Goal: Check status: Check status

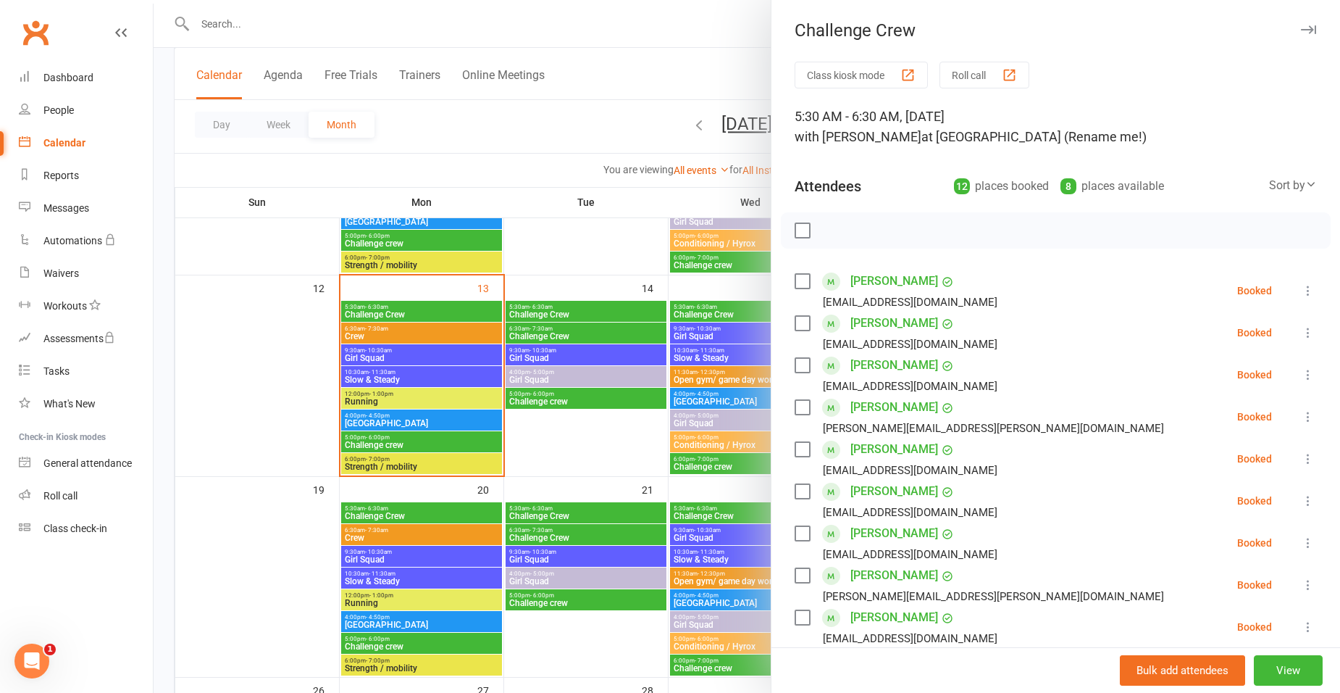
scroll to position [170, 0]
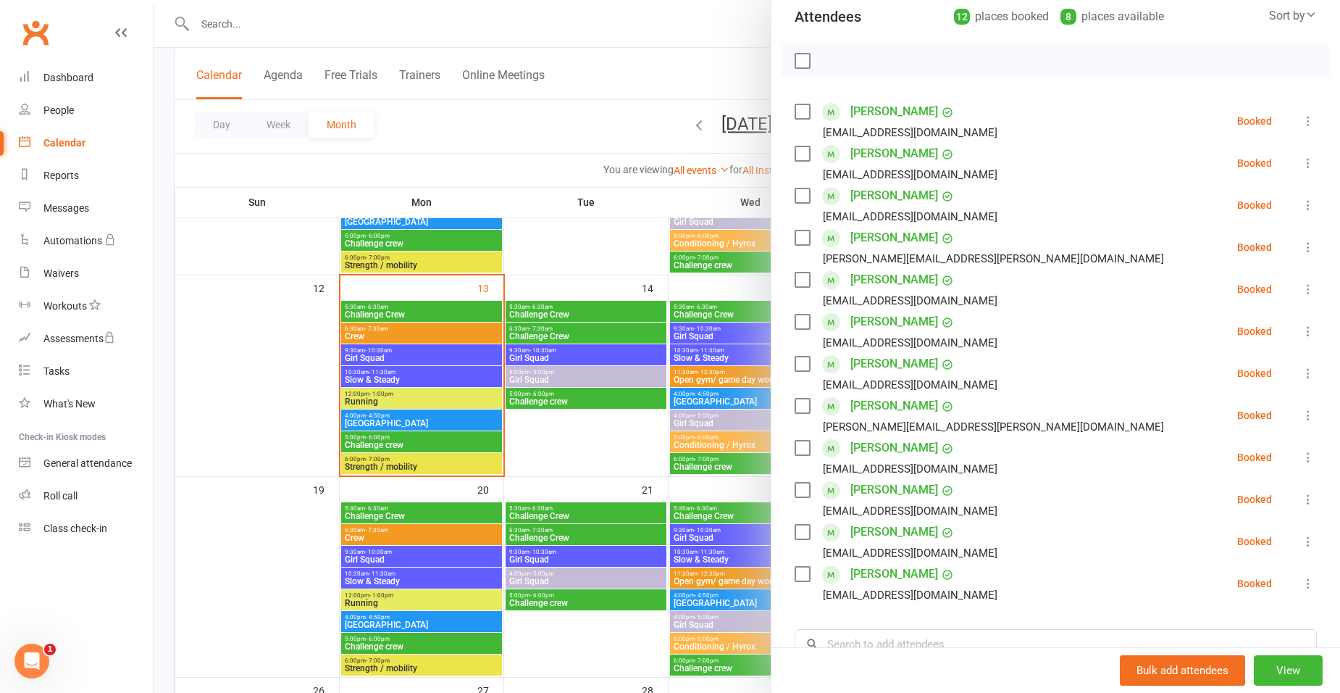
click at [645, 335] on div at bounding box center [747, 346] width 1187 height 693
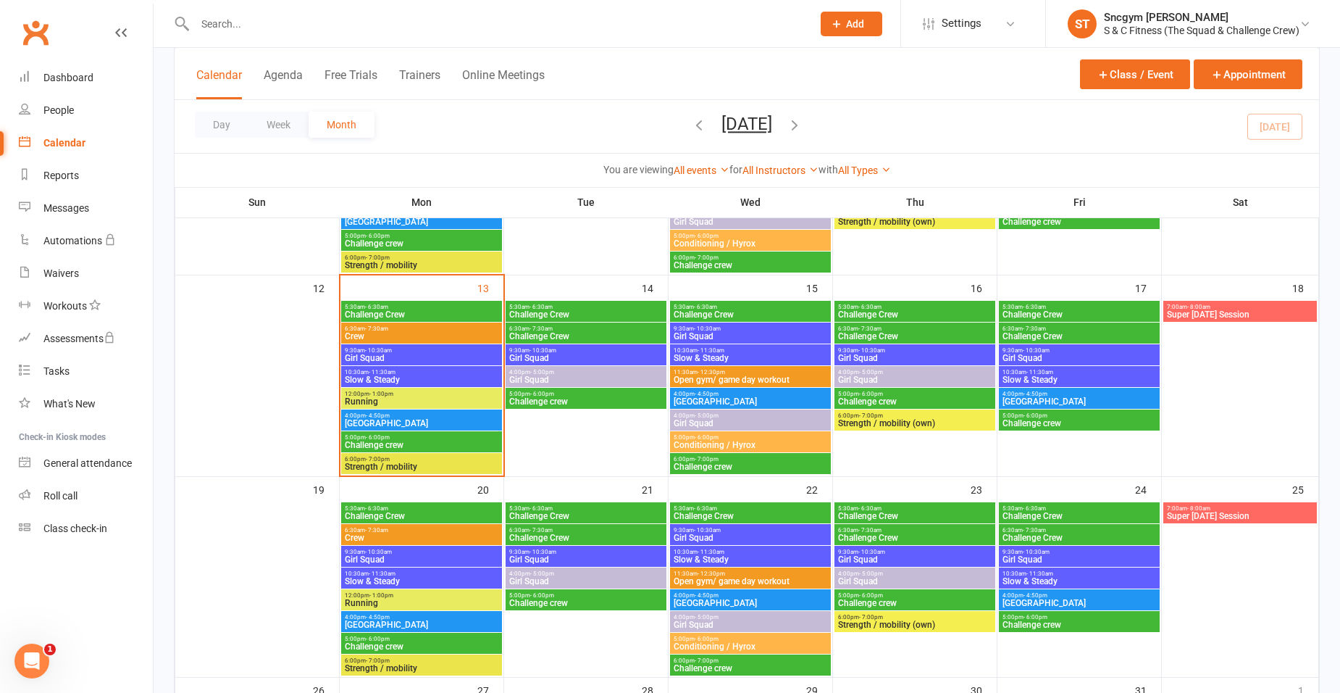
click at [381, 369] on span "- 11:30am" at bounding box center [382, 372] width 27 height 7
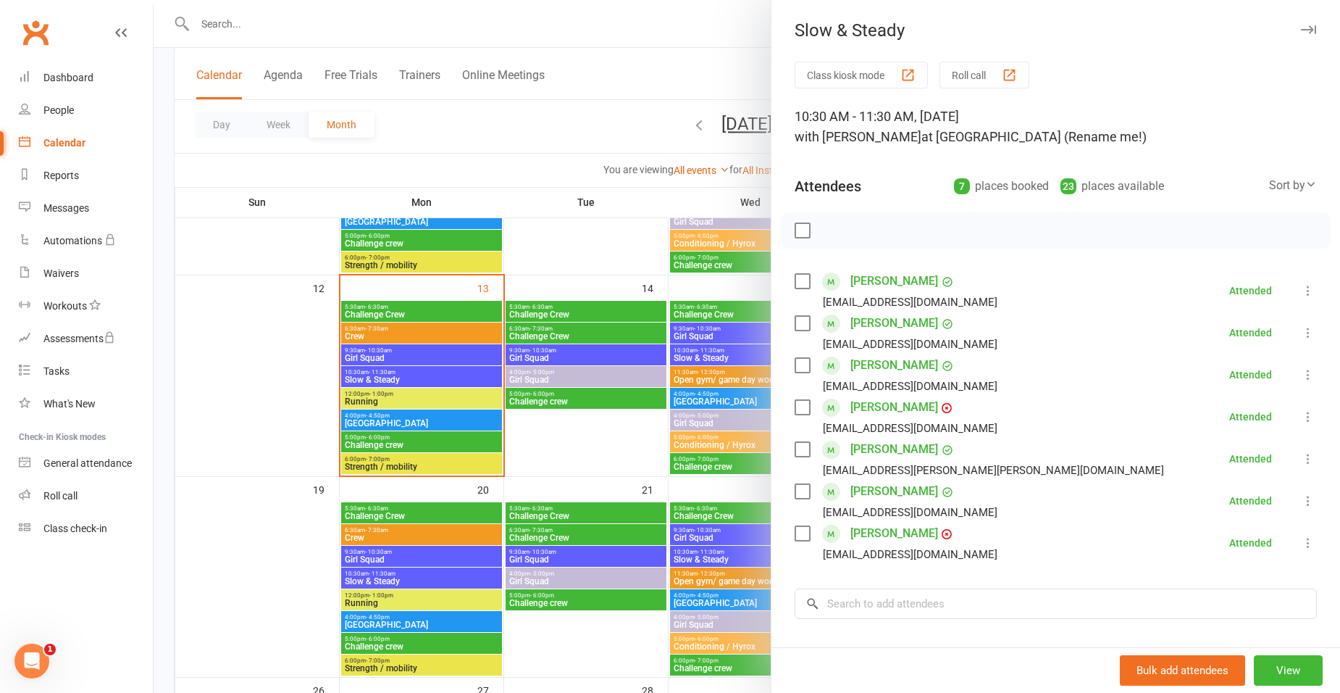
click at [384, 363] on div at bounding box center [747, 346] width 1187 height 693
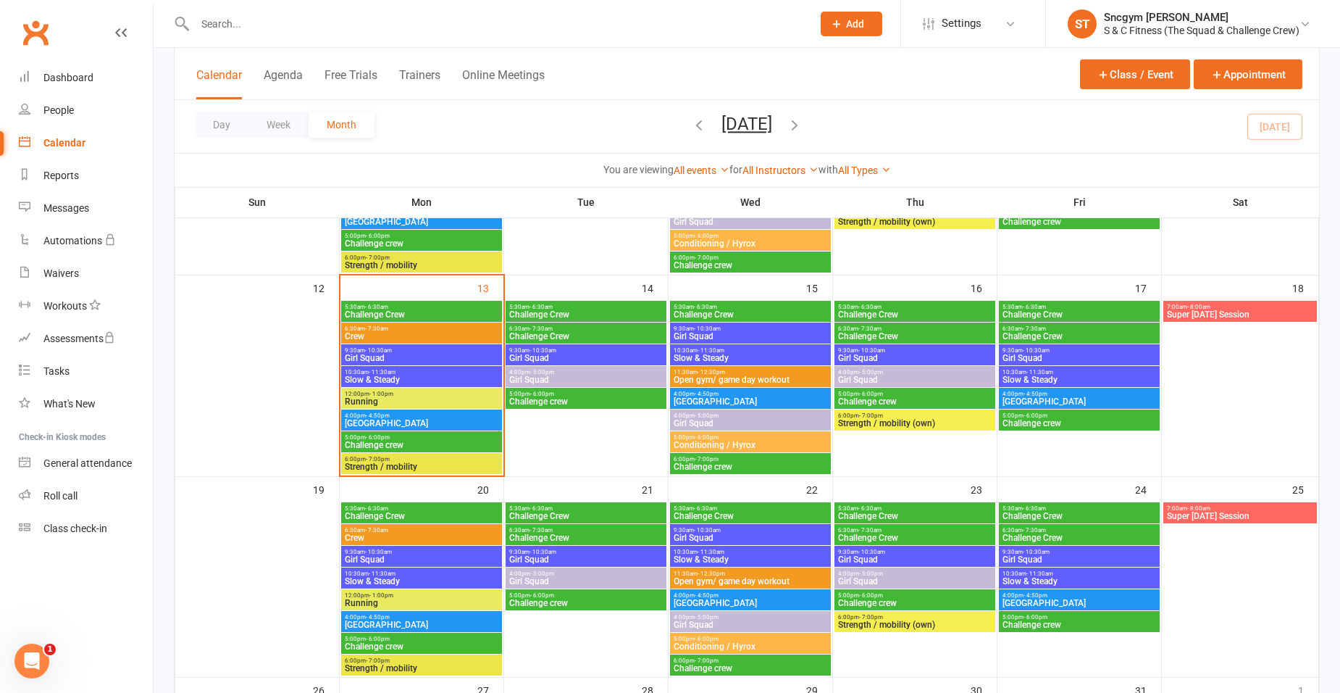
click at [737, 326] on span "9:30am - 10:30am" at bounding box center [750, 328] width 155 height 7
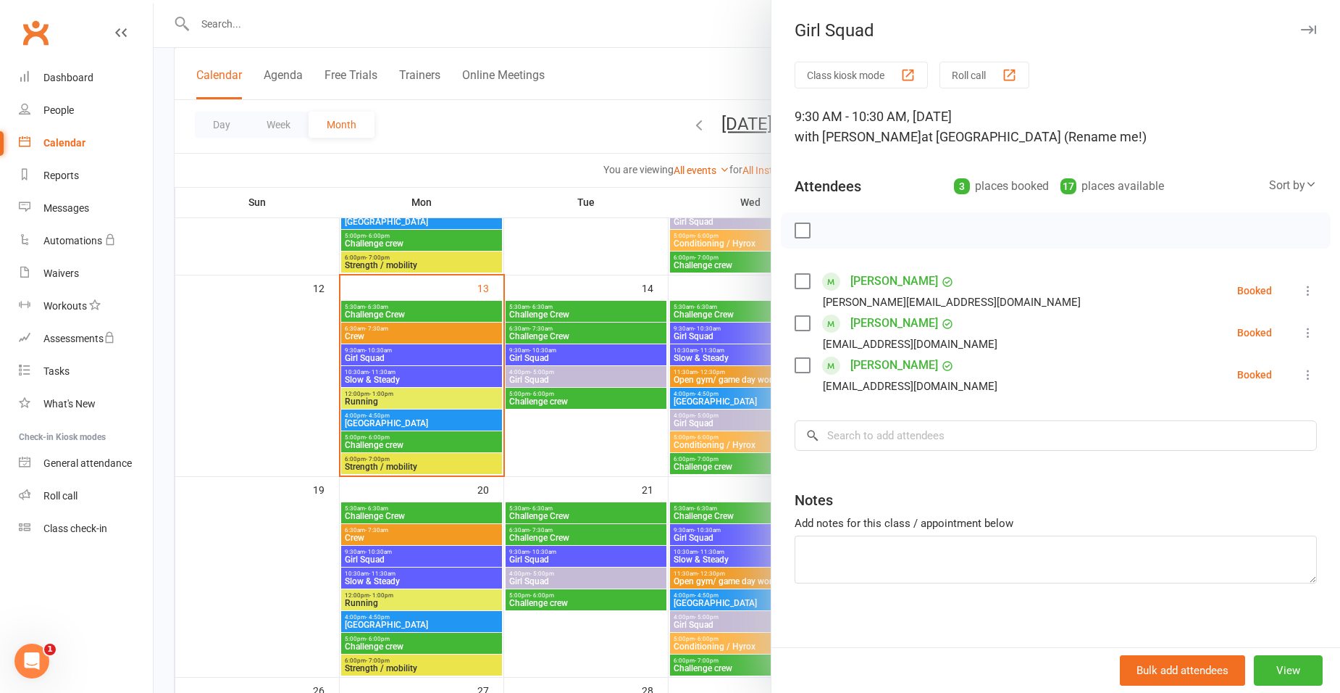
click at [731, 327] on div at bounding box center [747, 346] width 1187 height 693
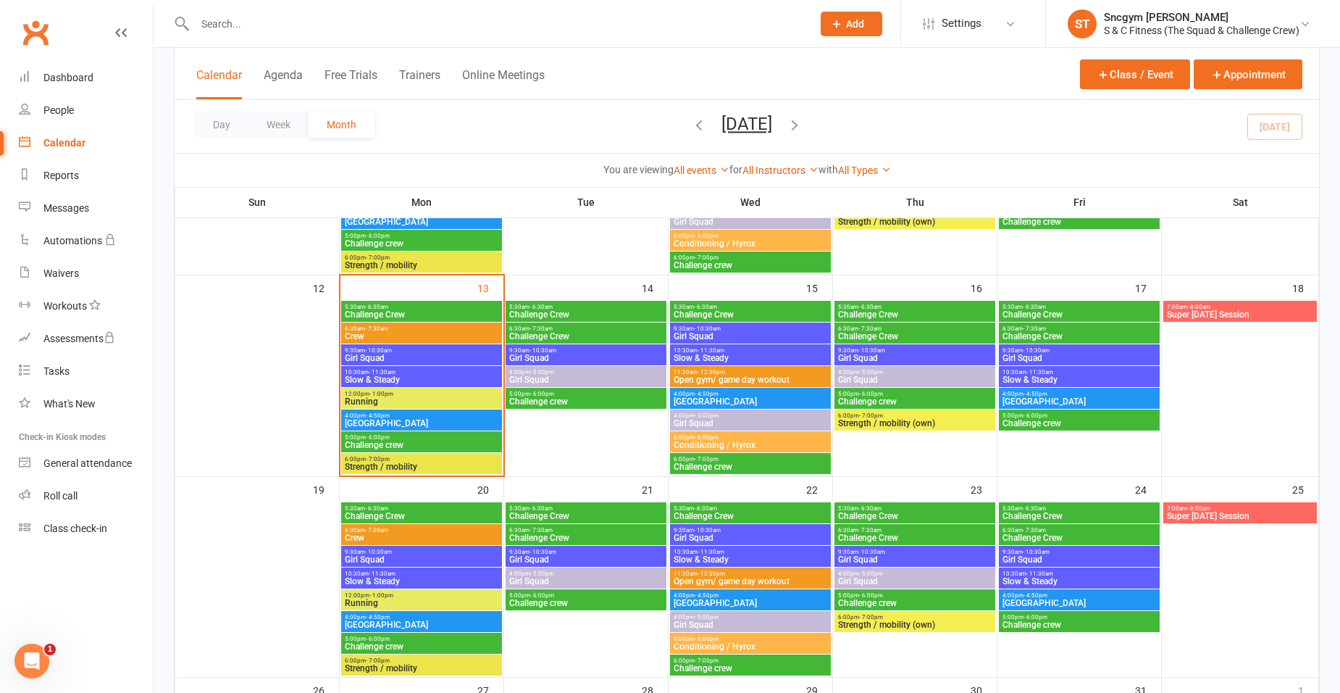
click at [726, 332] on span "Girl Squad" at bounding box center [750, 336] width 155 height 9
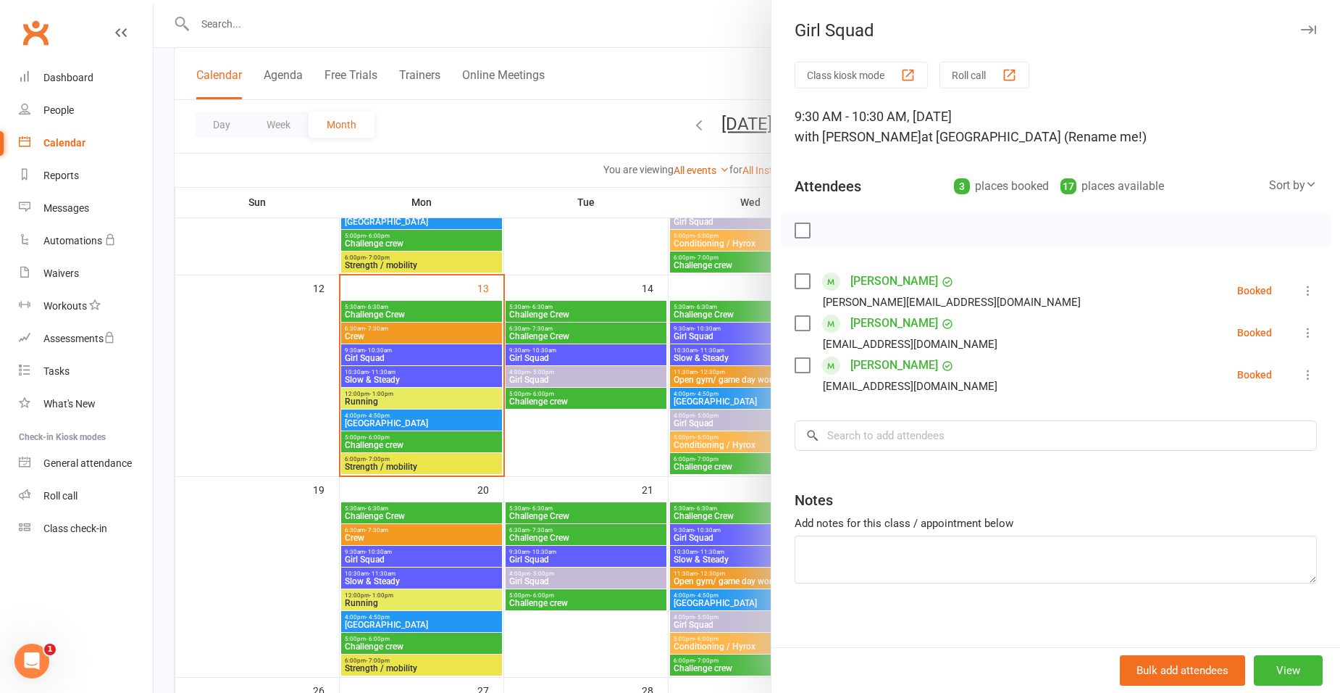
click at [663, 19] on div at bounding box center [747, 346] width 1187 height 693
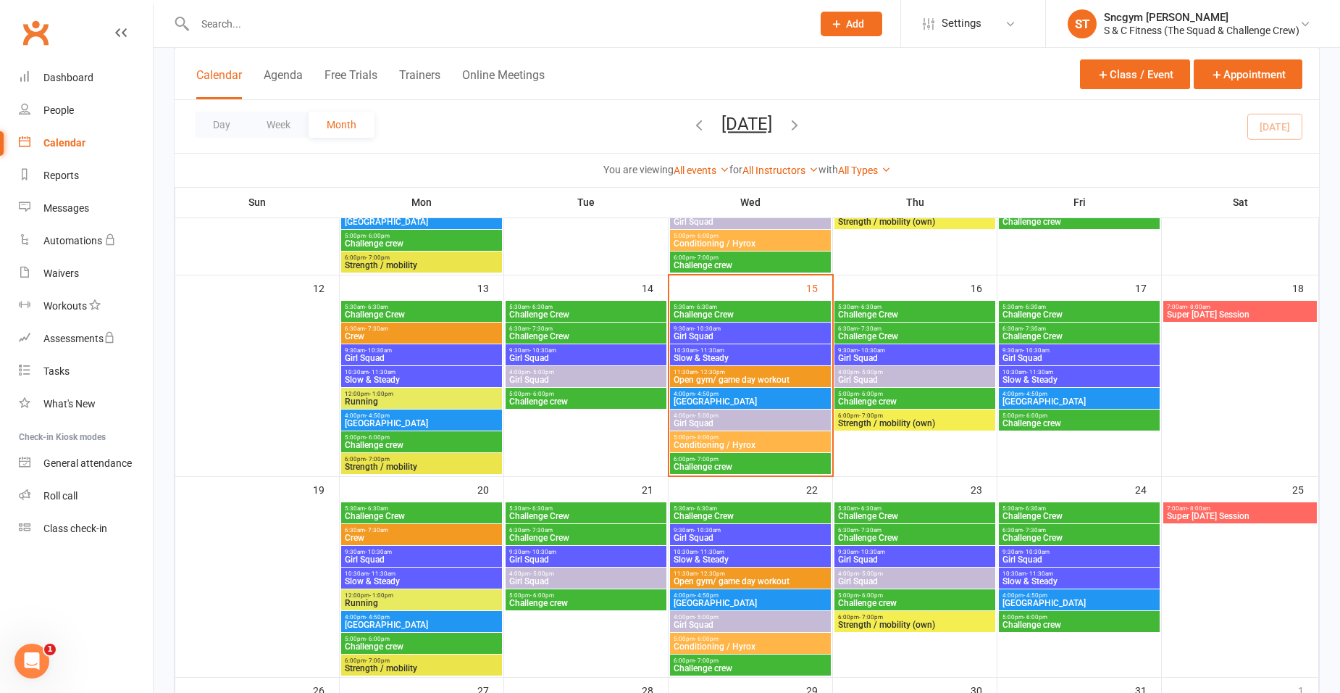
click at [723, 335] on span "Girl Squad" at bounding box center [750, 336] width 155 height 9
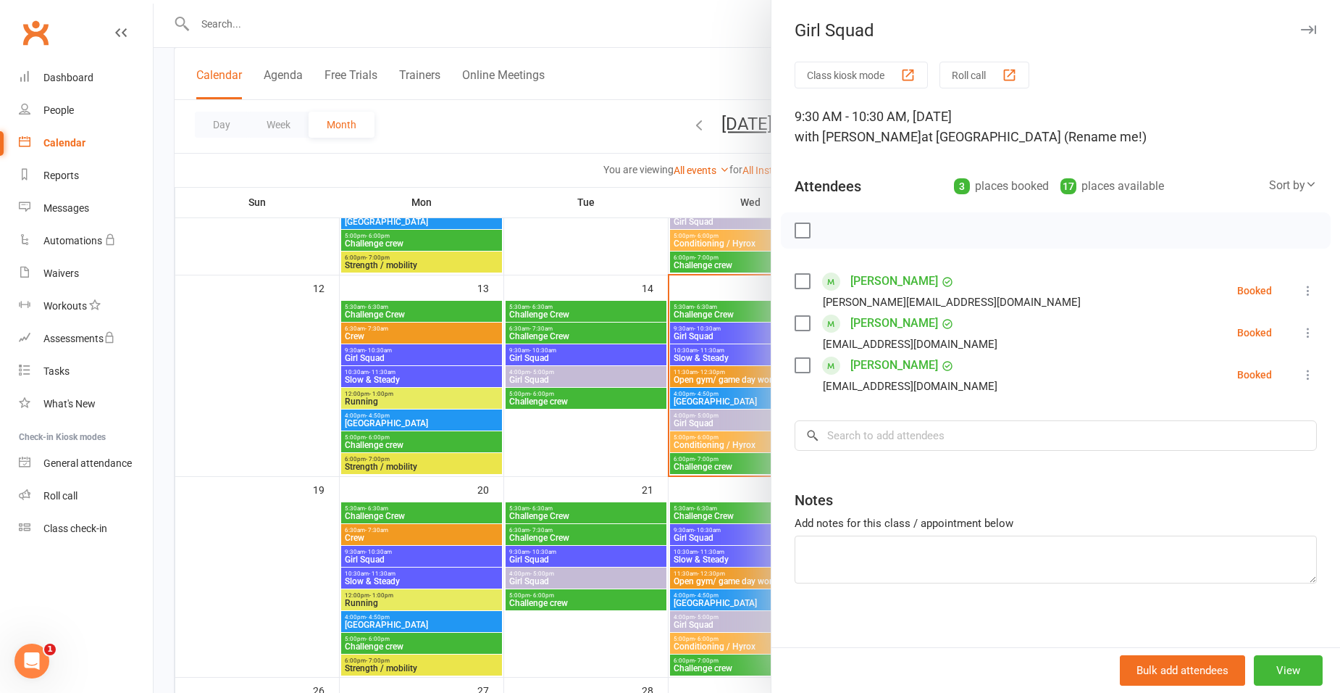
click at [641, 80] on div at bounding box center [747, 346] width 1187 height 693
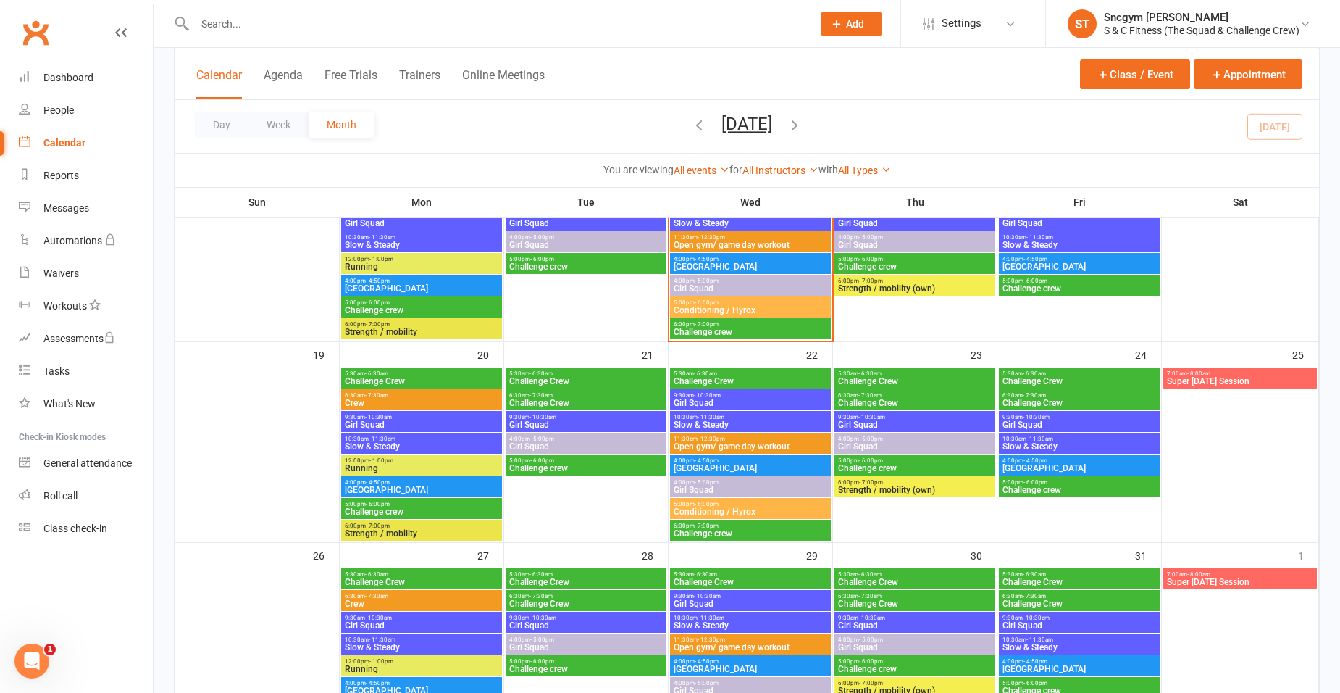
scroll to position [435, 0]
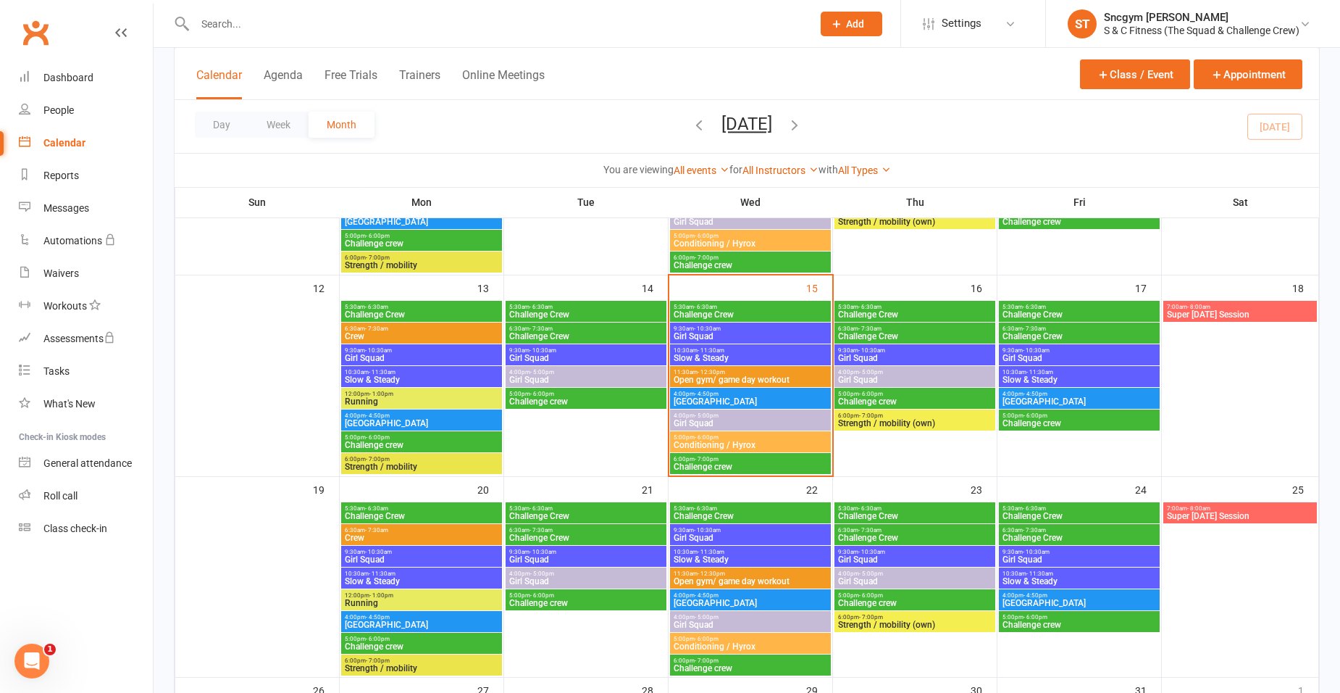
click at [730, 375] on span "Open gym/ game day workout" at bounding box center [750, 379] width 155 height 9
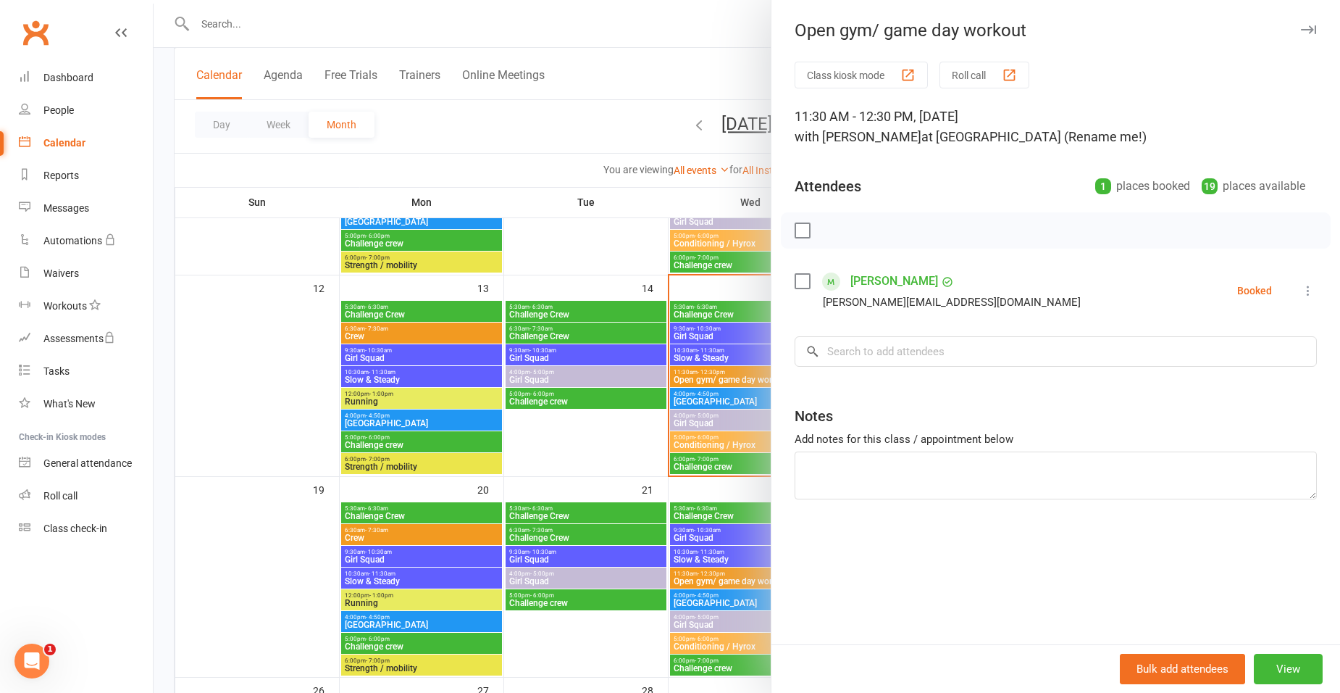
click at [632, 115] on div at bounding box center [747, 346] width 1187 height 693
